Goal: Information Seeking & Learning: Understand process/instructions

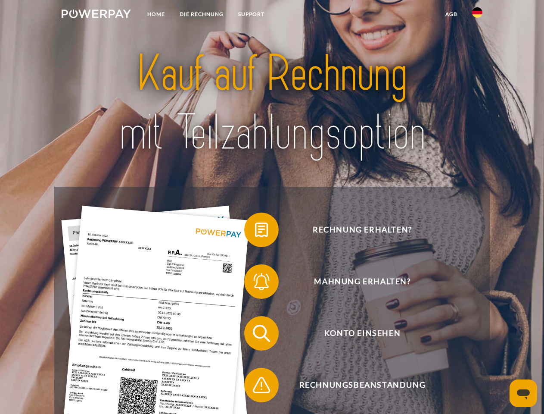
click at [96, 15] on img at bounding box center [96, 13] width 69 height 9
click at [477, 15] on img at bounding box center [477, 12] width 10 height 10
click at [451, 14] on link "agb" at bounding box center [451, 14] width 27 height 16
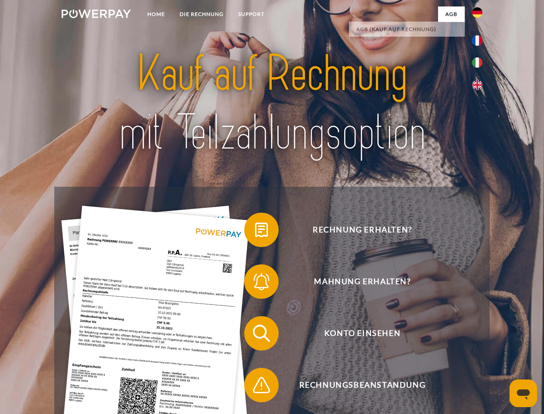
click at [255, 231] on span at bounding box center [248, 229] width 43 height 43
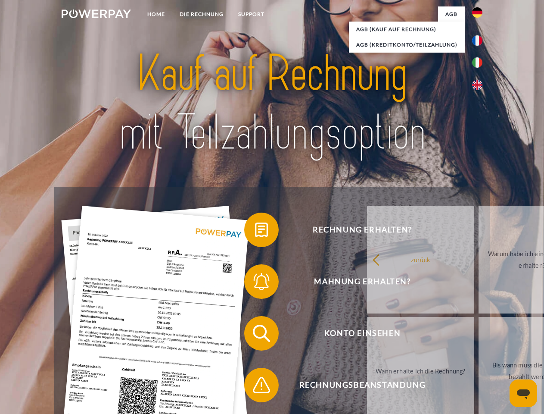
click at [255, 283] on span at bounding box center [248, 281] width 43 height 43
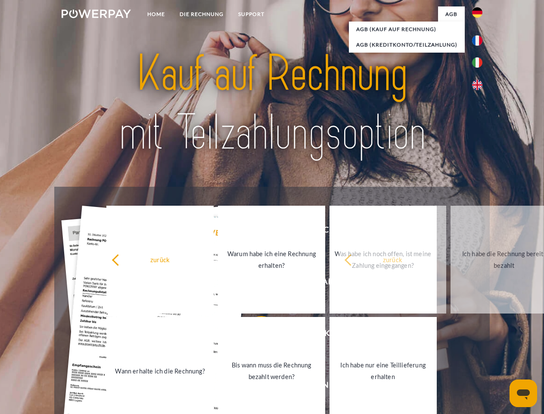
click at [255, 335] on link "Bis wann muss die Rechnung bezahlt werden?" at bounding box center [271, 371] width 107 height 108
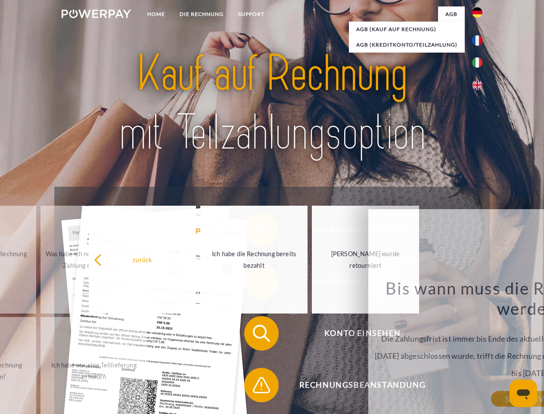
click at [255, 386] on span at bounding box center [248, 384] width 43 height 43
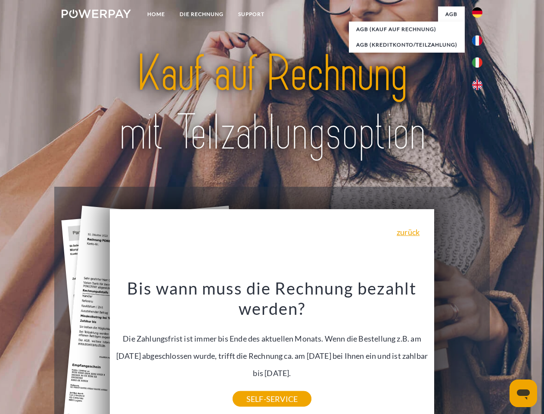
click at [523, 393] on icon "Messaging-Fenster öffnen" at bounding box center [523, 394] width 13 height 10
